Goal: Transaction & Acquisition: Purchase product/service

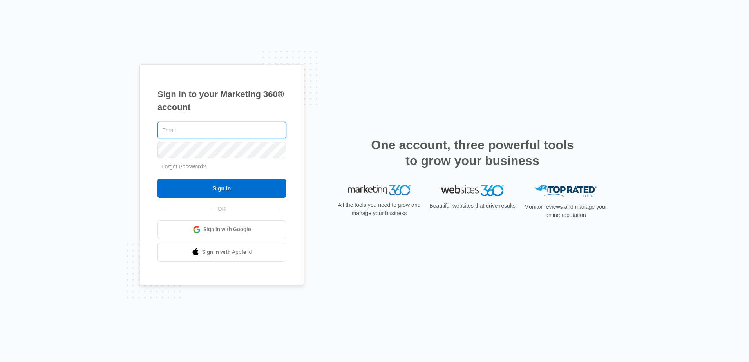
click at [180, 131] on input "text" at bounding box center [221, 130] width 129 height 16
click at [178, 126] on input "text" at bounding box center [221, 130] width 129 height 16
type input "[EMAIL_ADDRESS][DOMAIN_NAME]"
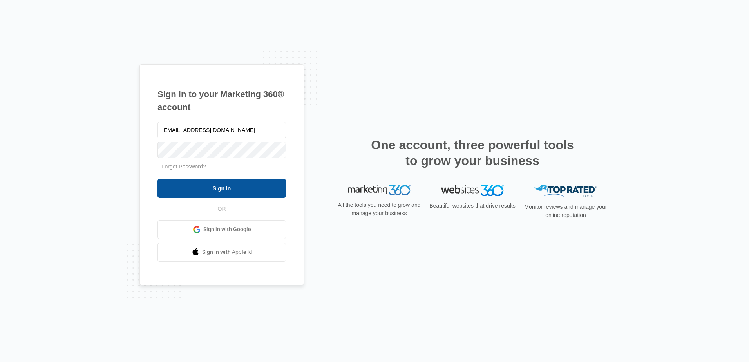
click at [244, 187] on input "Sign In" at bounding box center [221, 188] width 129 height 19
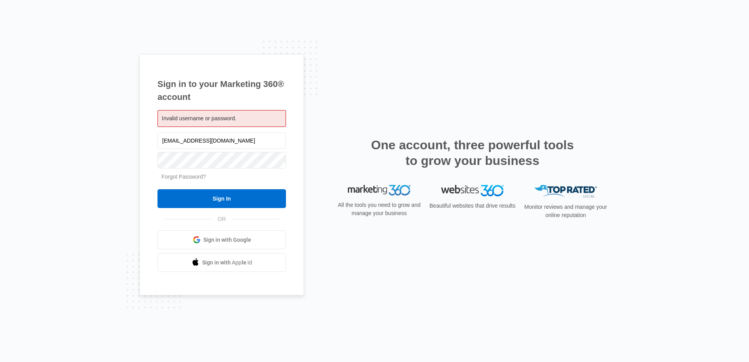
click at [186, 177] on link "Forgot Password?" at bounding box center [183, 177] width 45 height 6
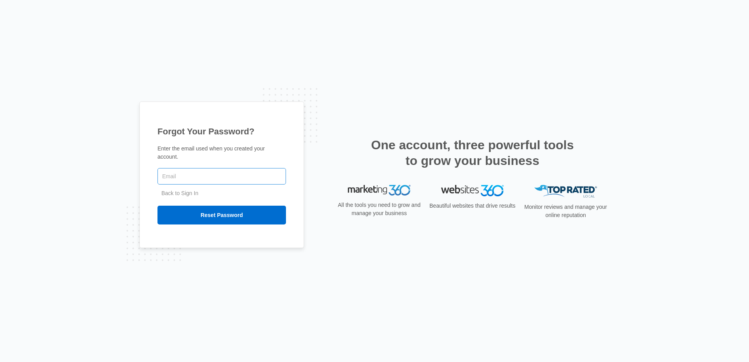
click at [199, 175] on input "text" at bounding box center [221, 176] width 129 height 16
type input "[EMAIL_ADDRESS][DOMAIN_NAME]"
click at [192, 208] on input "Reset Password" at bounding box center [221, 215] width 129 height 19
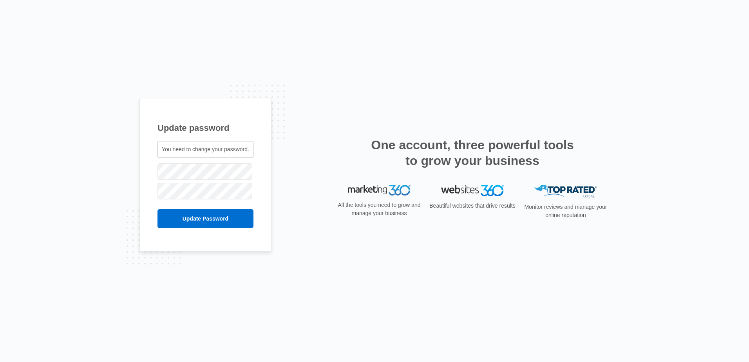
click at [309, 155] on div "Update password You need to change your password. al@fundmyfranchise.com" at bounding box center [374, 181] width 470 height 167
click at [214, 215] on input "Update Password" at bounding box center [205, 218] width 96 height 19
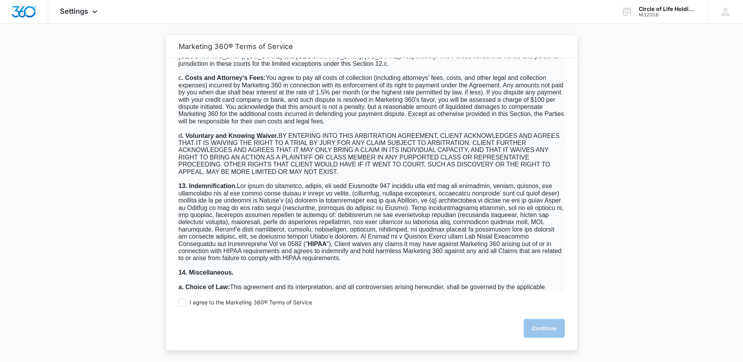
scroll to position [5012, 0]
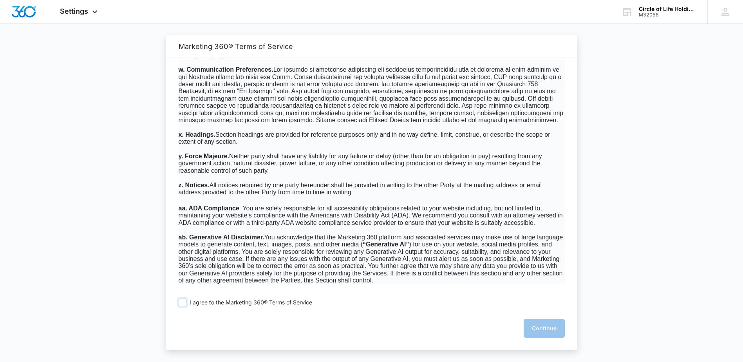
drag, startPoint x: 185, startPoint y: 304, endPoint x: 194, endPoint y: 306, distance: 9.2
click at [186, 304] on span at bounding box center [183, 303] width 8 height 8
click at [186, 304] on input "I agree to the Marketing 360® Terms of Service" at bounding box center [183, 303] width 8 height 8
checkbox input "true"
click at [533, 328] on button "Continue" at bounding box center [544, 328] width 41 height 19
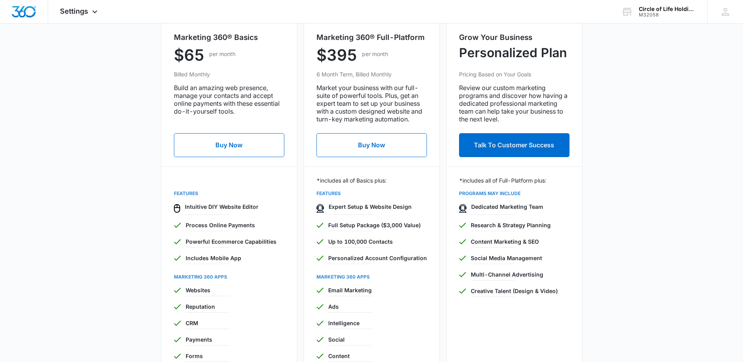
scroll to position [313, 0]
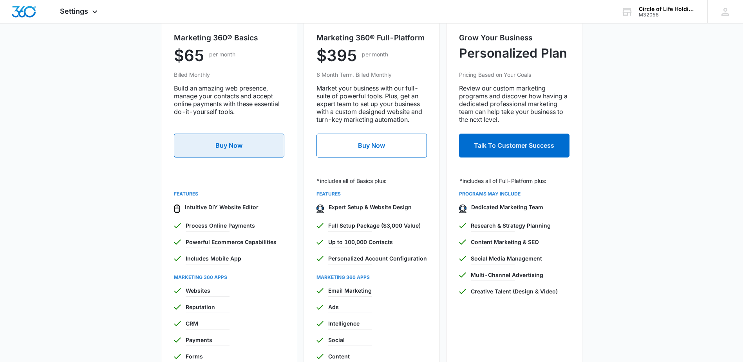
click at [215, 148] on button "Buy Now" at bounding box center [229, 146] width 110 height 24
